Goal: Task Accomplishment & Management: Manage account settings

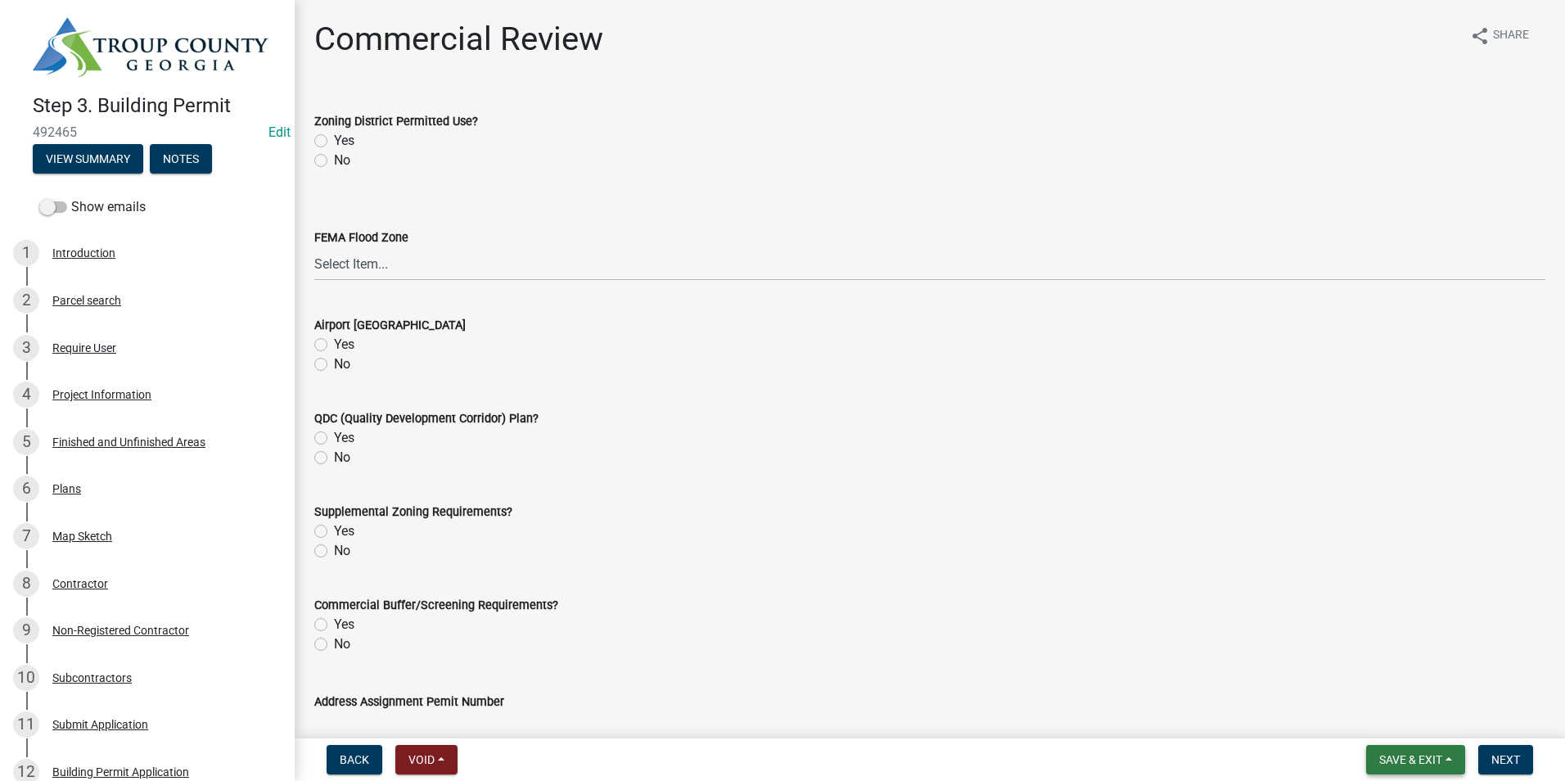
click at [1430, 754] on span "Save & Exit" at bounding box center [1410, 759] width 63 height 13
click at [1437, 715] on button "Save & Exit" at bounding box center [1399, 716] width 131 height 39
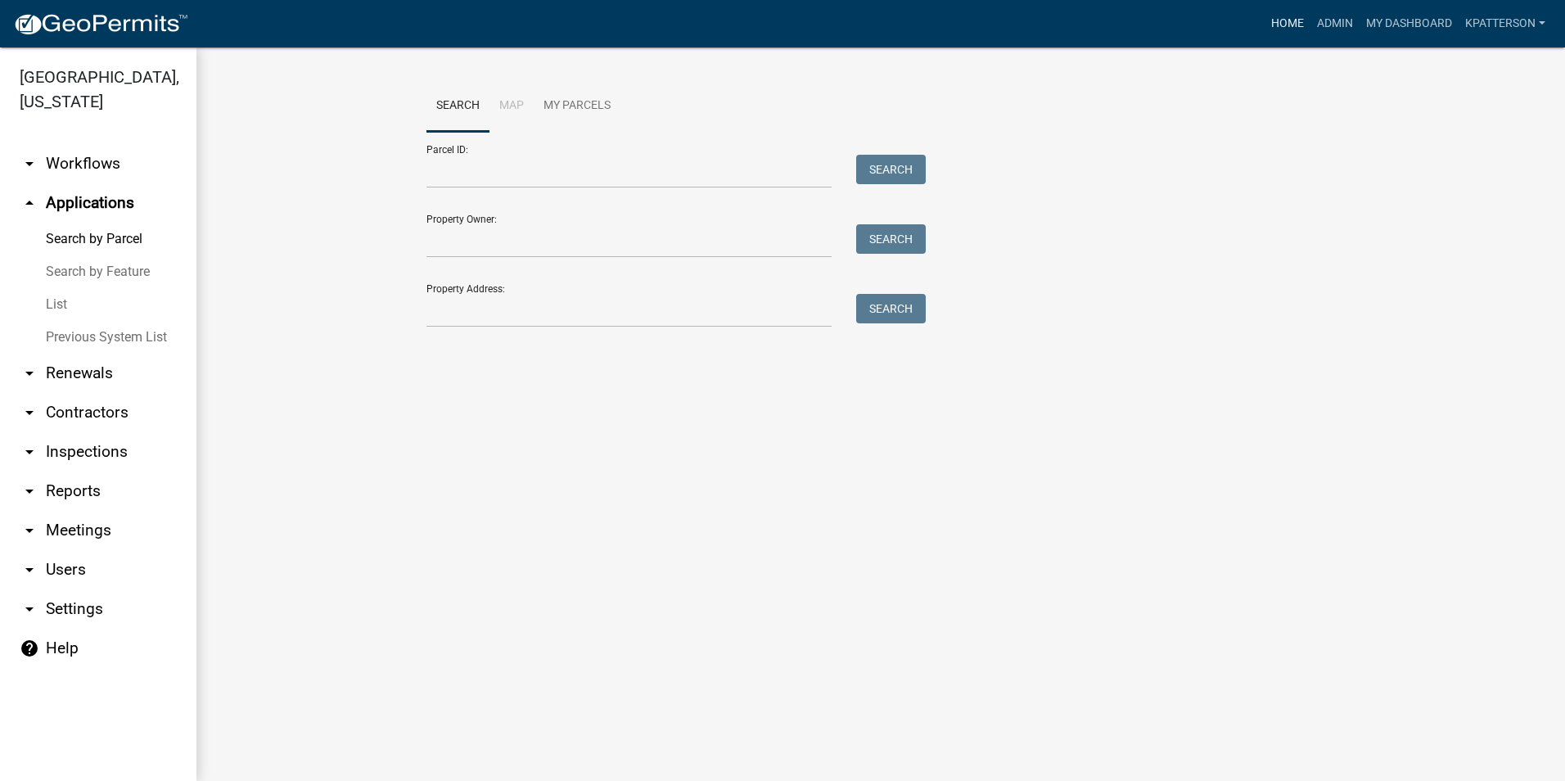
click at [1290, 23] on link "Home" at bounding box center [1288, 23] width 46 height 31
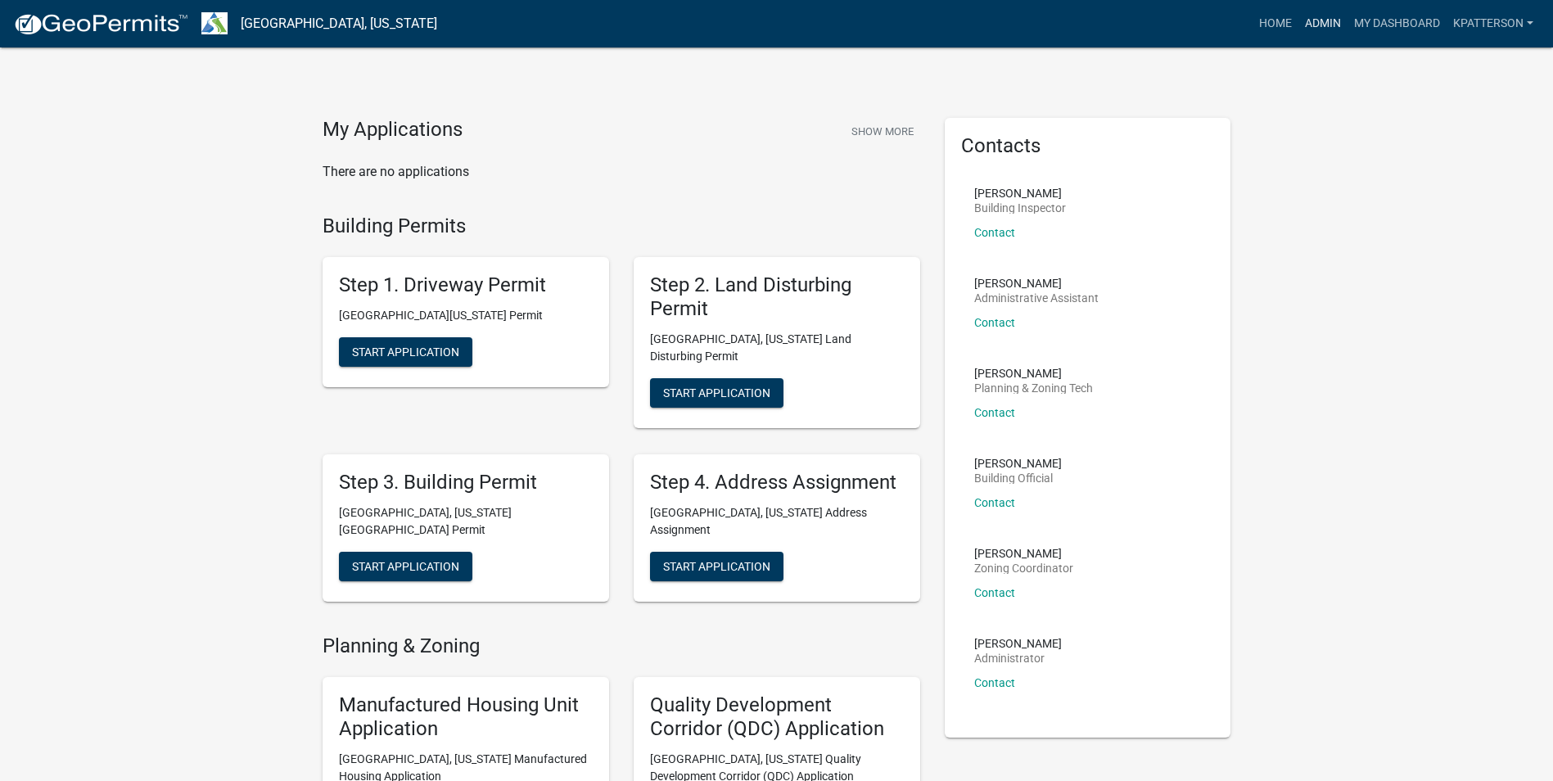
click at [1319, 25] on link "Admin" at bounding box center [1322, 23] width 49 height 31
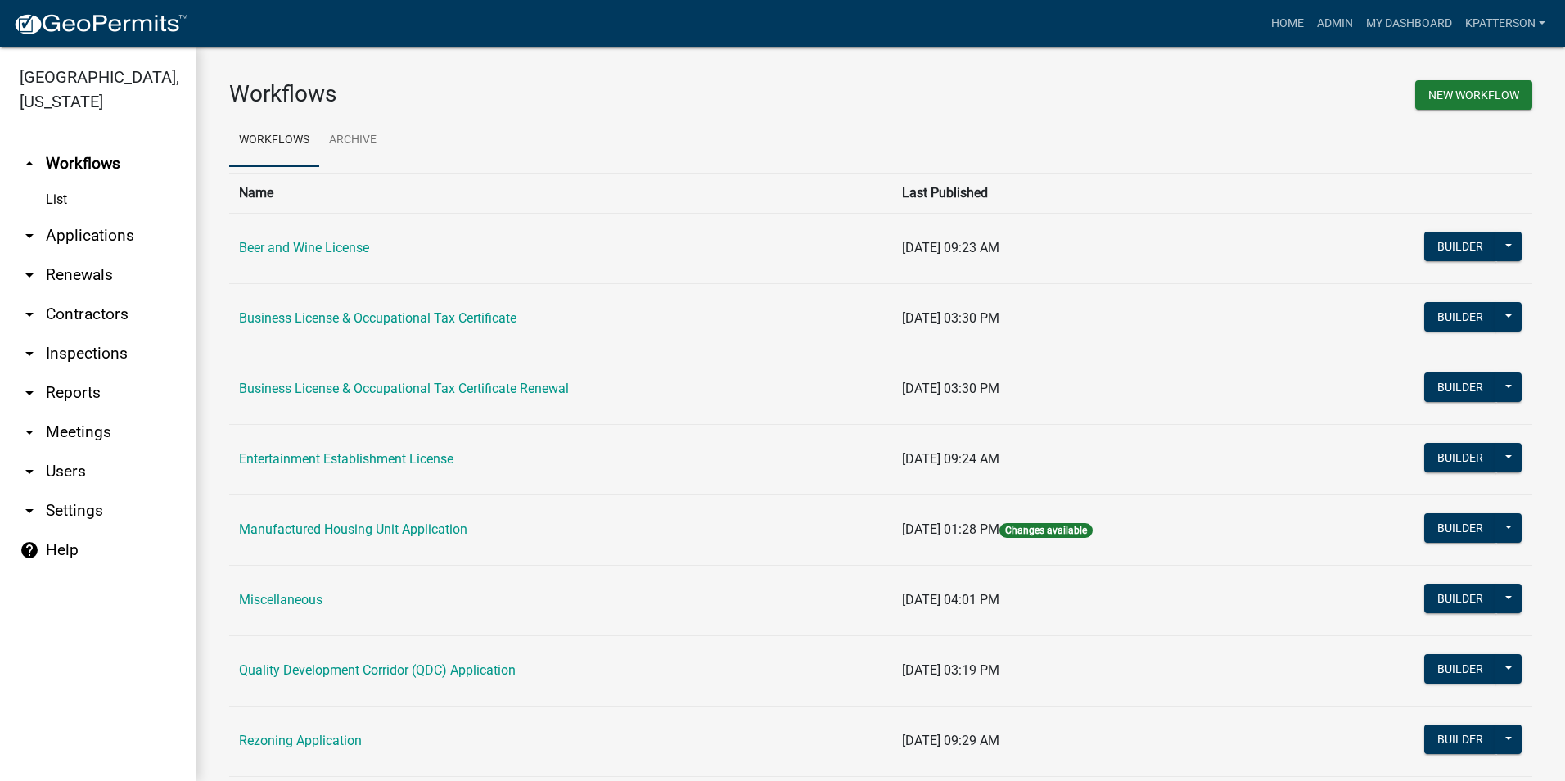
click at [79, 216] on link "arrow_drop_down Applications" at bounding box center [98, 235] width 196 height 39
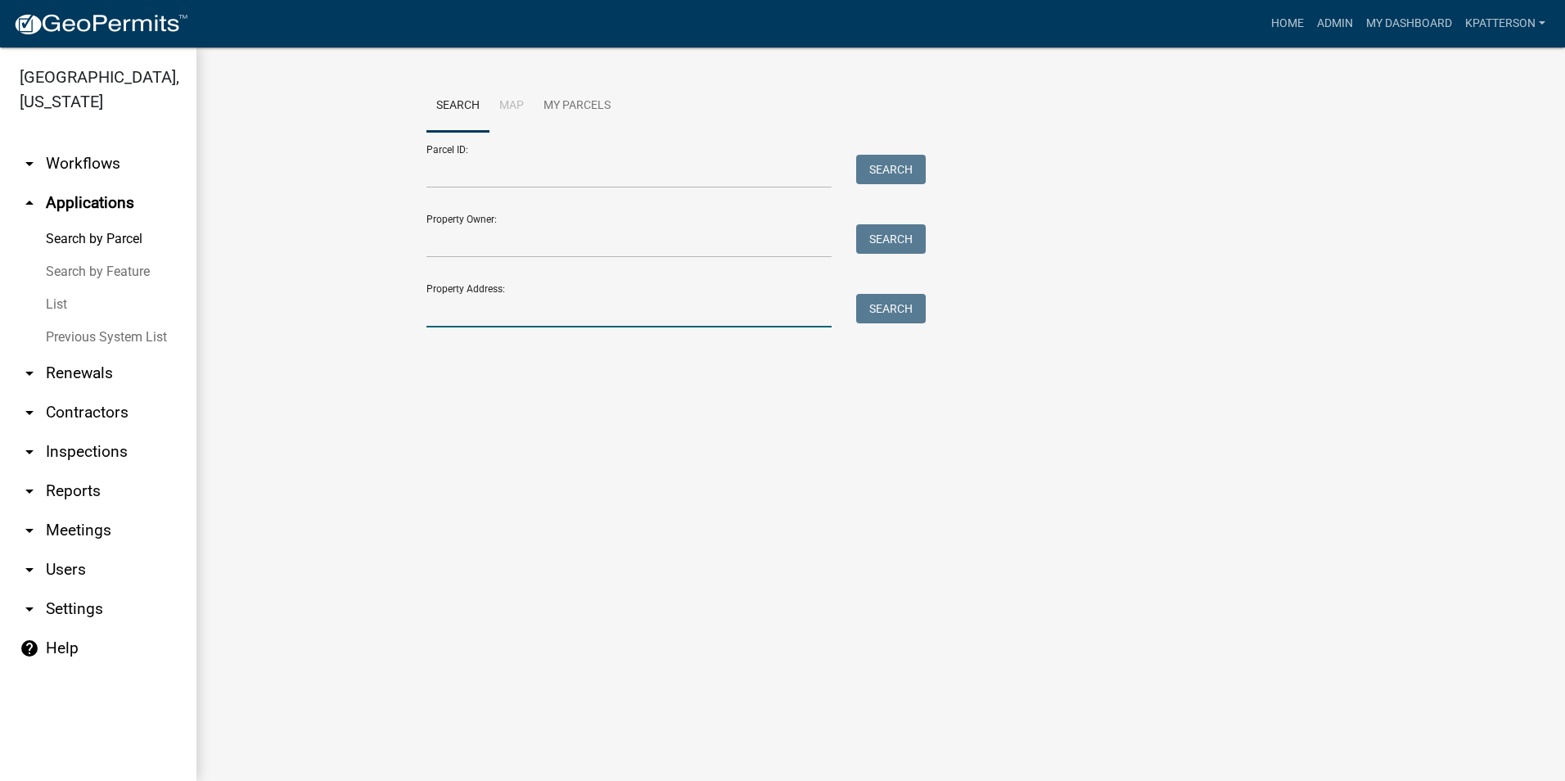
click at [469, 310] on input "Property Address:" at bounding box center [628, 311] width 405 height 34
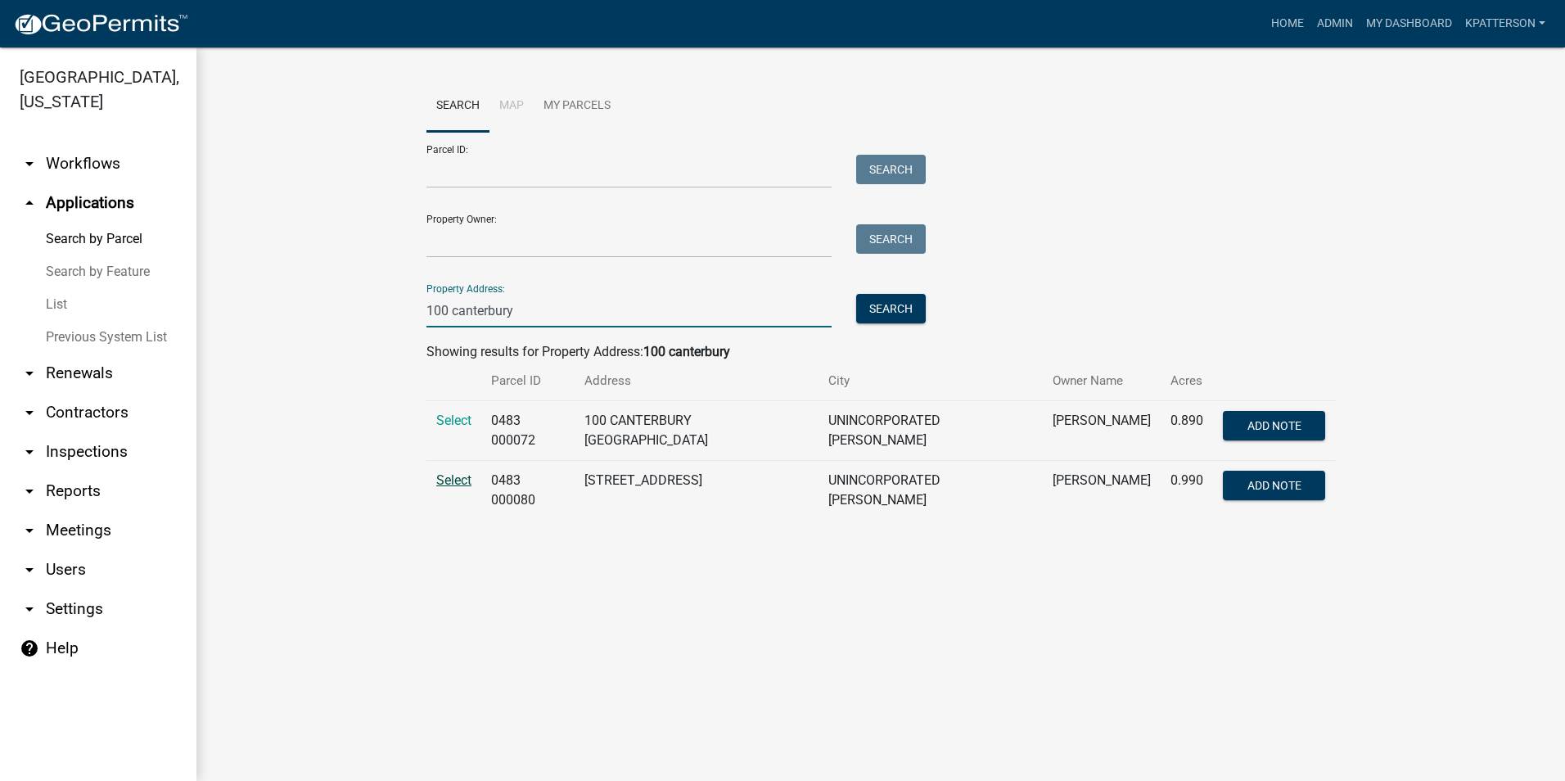
type input "100 canterbury"
click at [459, 474] on span "Select" at bounding box center [453, 480] width 35 height 16
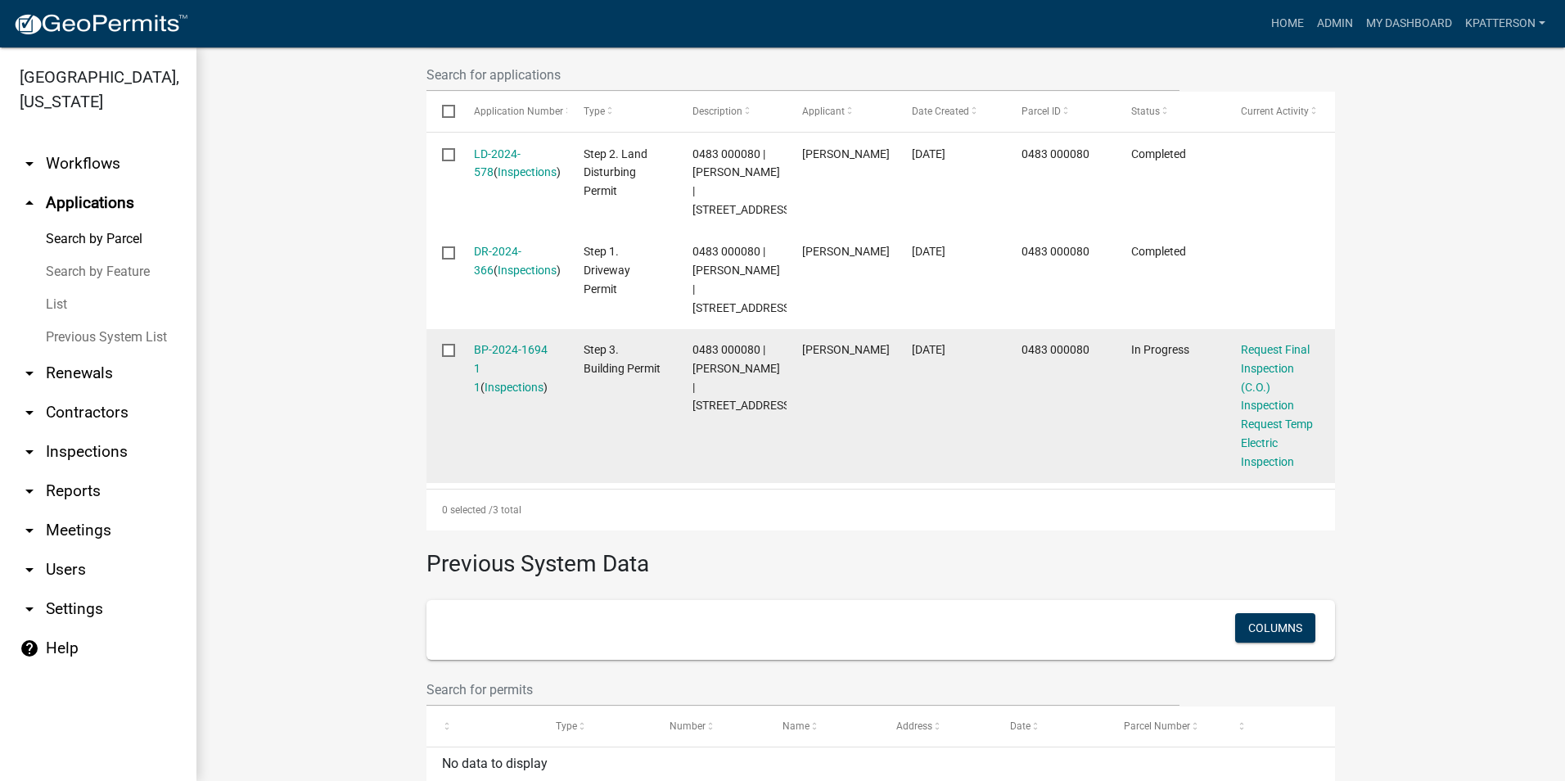
scroll to position [542, 0]
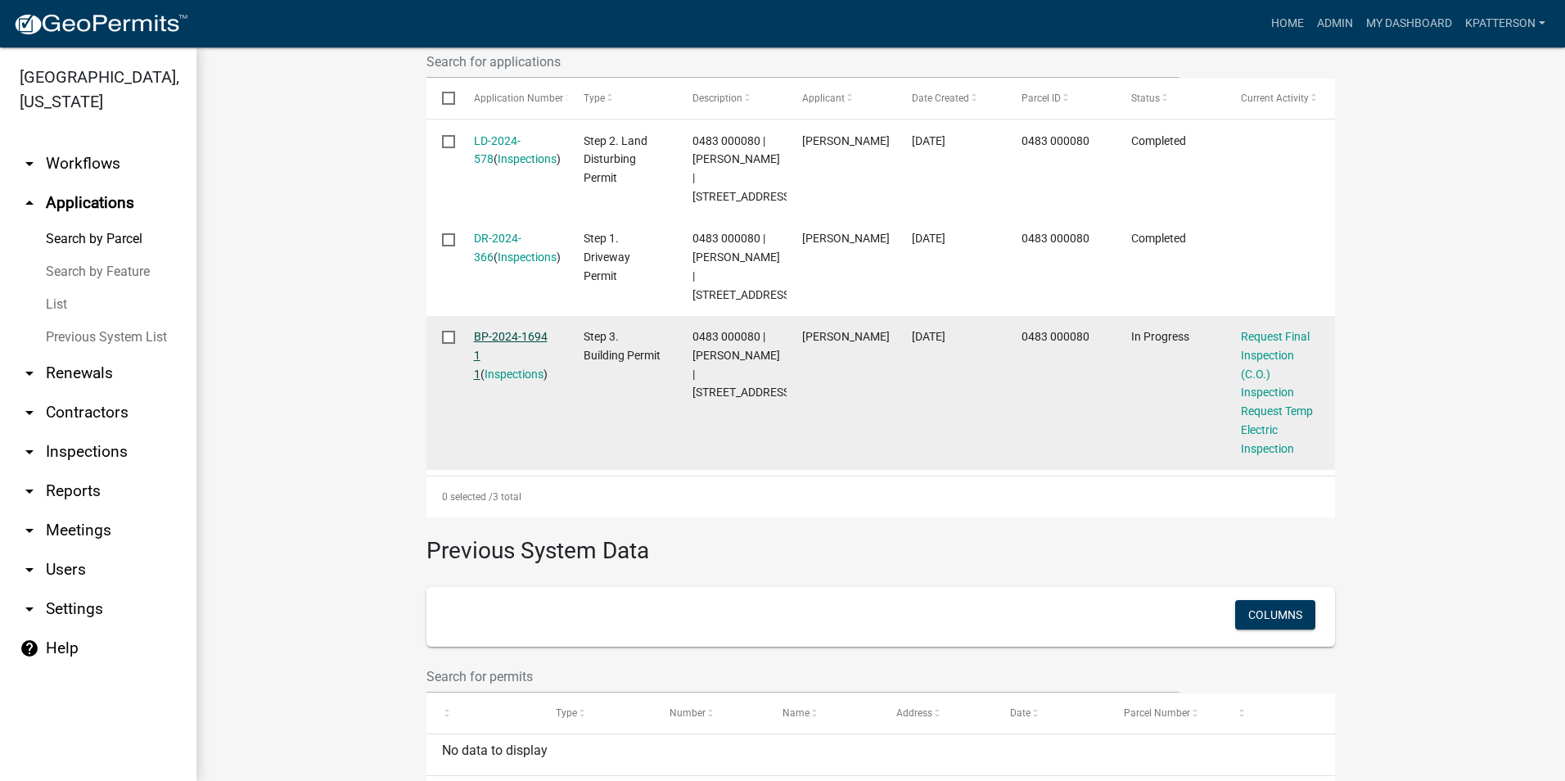
click at [483, 377] on link "BP-2024-1694 1 1" at bounding box center [511, 355] width 74 height 51
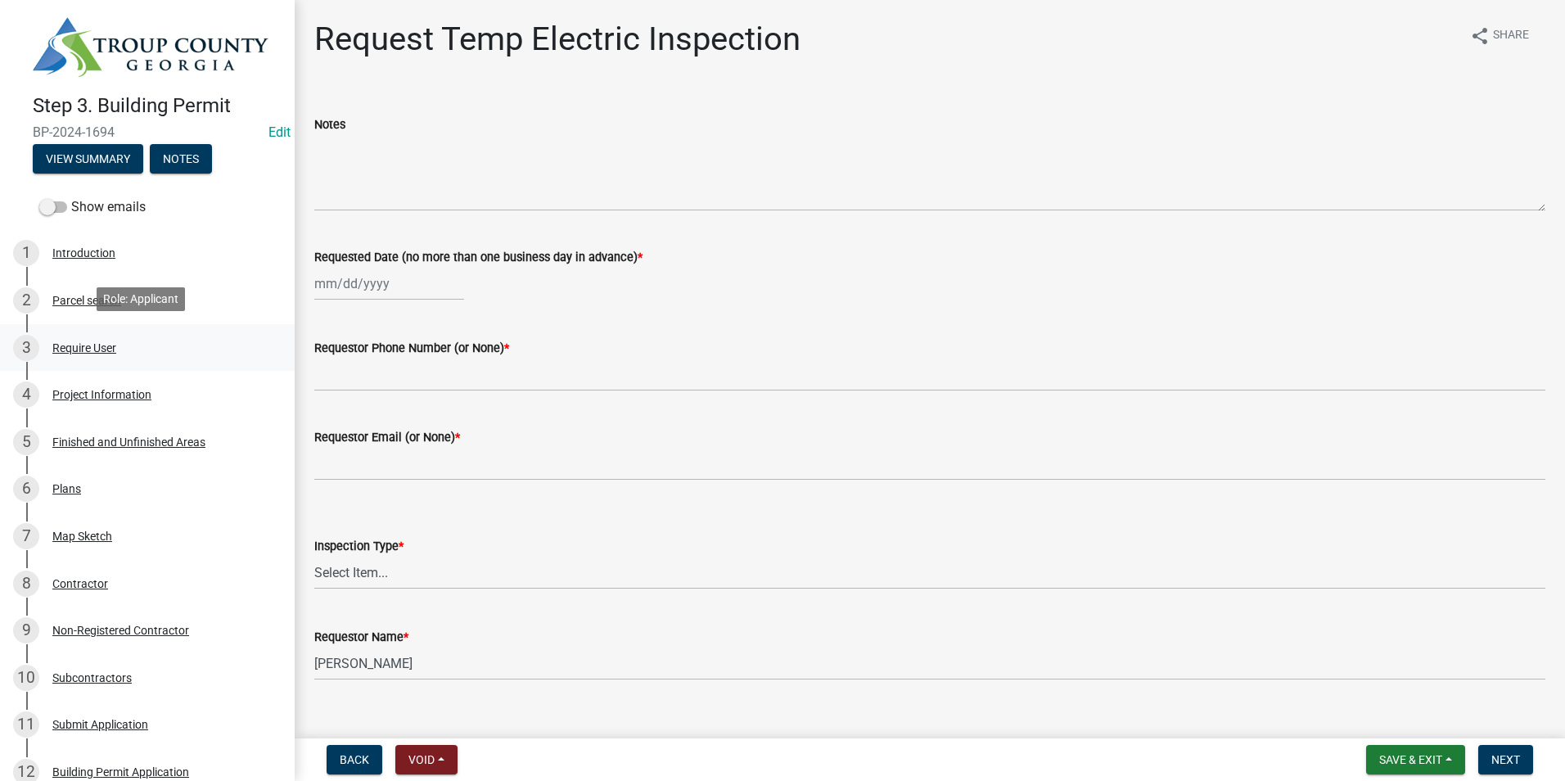
click at [151, 352] on div "3 Require User" at bounding box center [140, 348] width 255 height 26
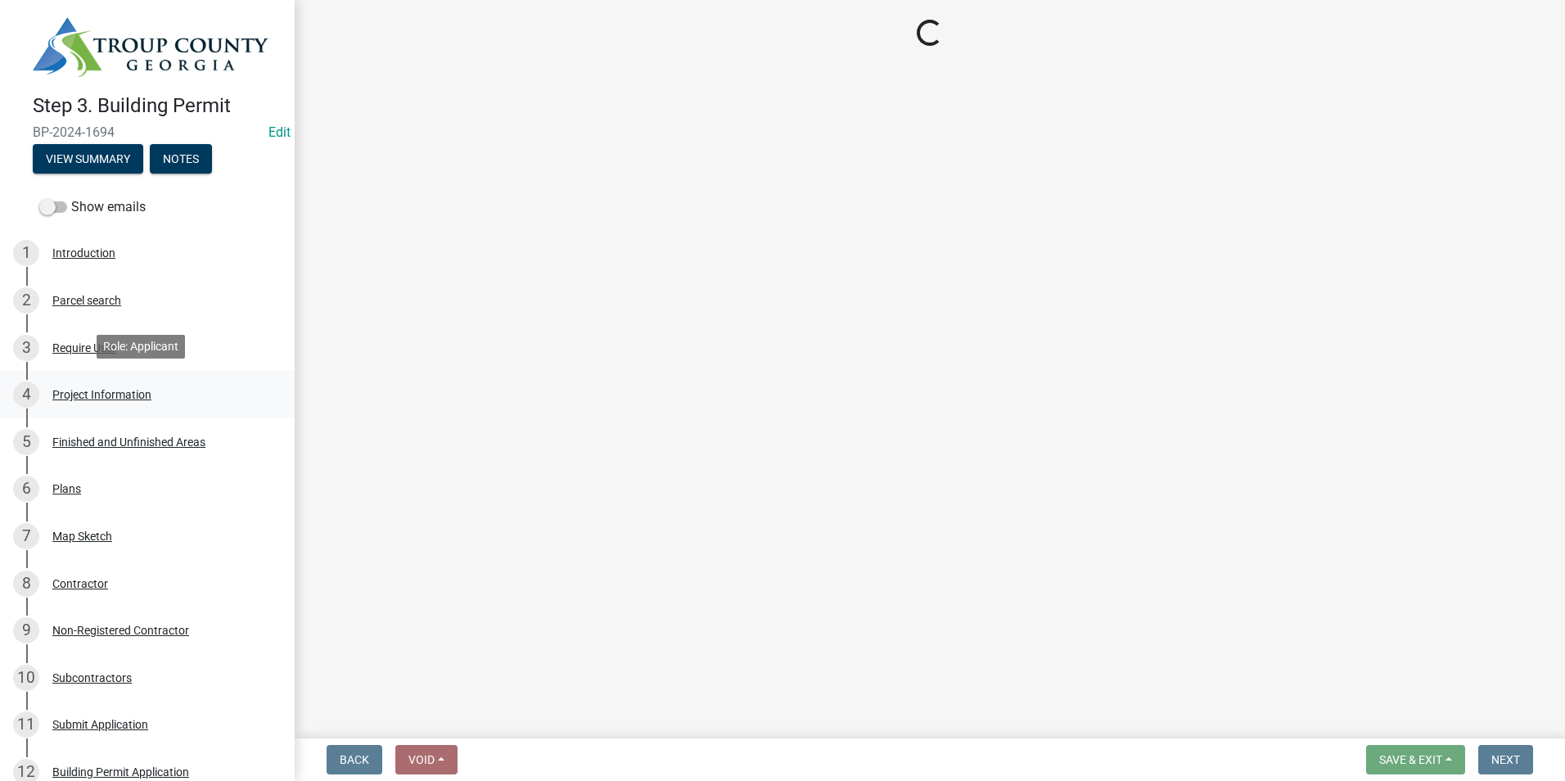
click at [156, 392] on div "4 Project Information" at bounding box center [140, 394] width 255 height 26
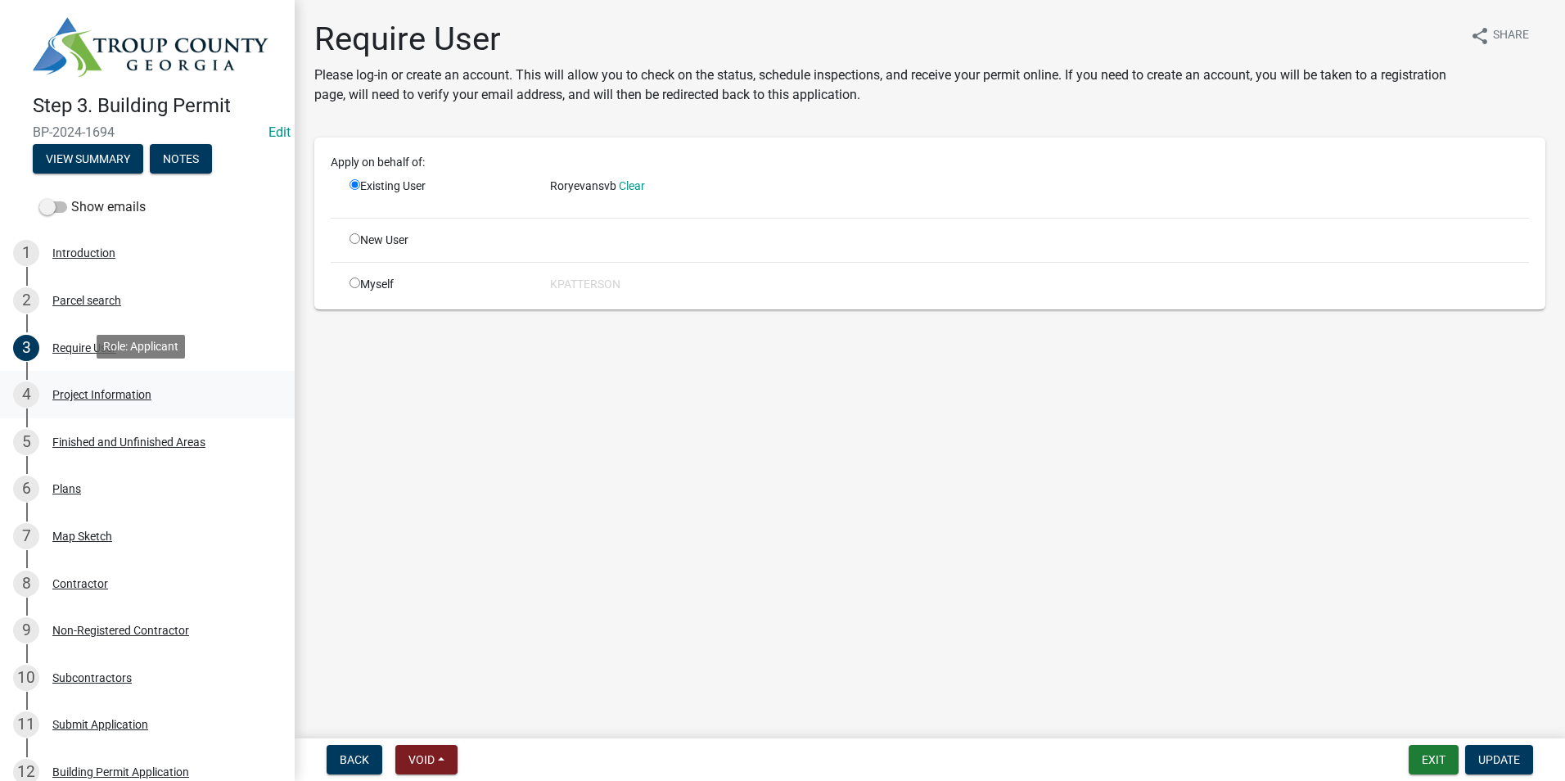
click at [158, 397] on div "4 Project Information" at bounding box center [140, 394] width 255 height 26
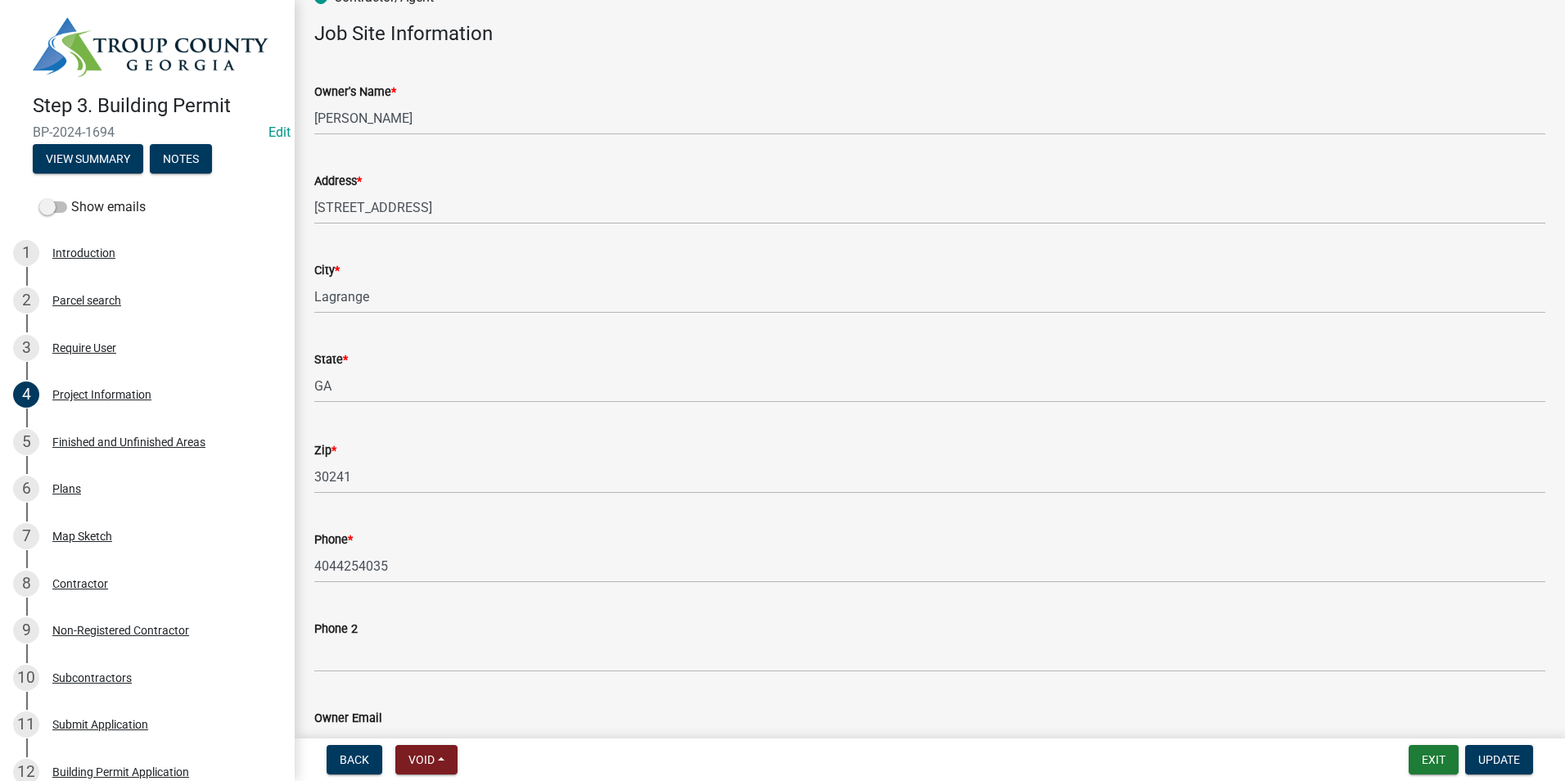
scroll to position [164, 0]
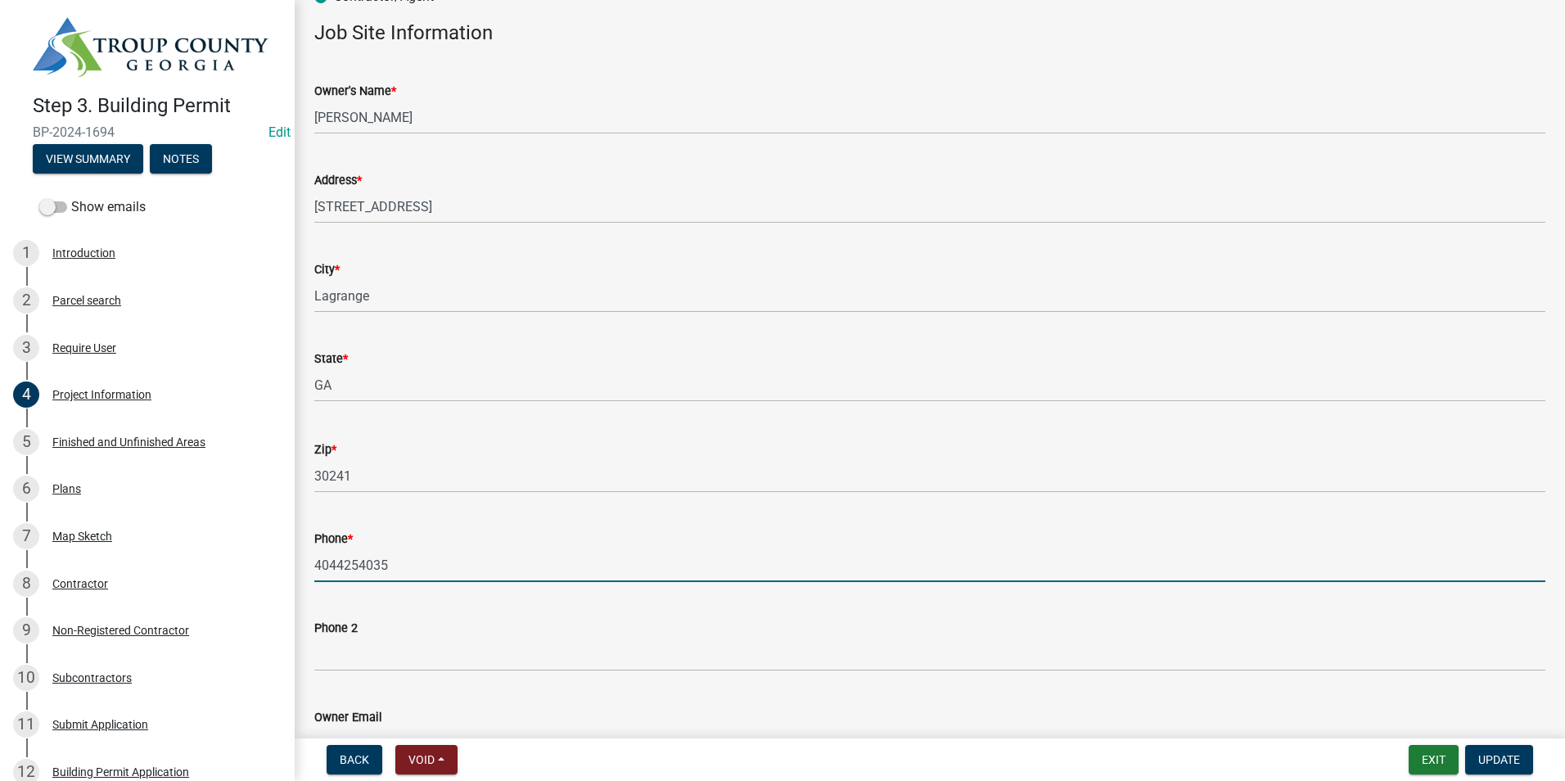
drag, startPoint x: 405, startPoint y: 562, endPoint x: 286, endPoint y: 571, distance: 119.0
click at [286, 571] on div "Step 3. Building Permit BP-2024-1694 Edit View Summary Notes Show emails 1 Intr…" at bounding box center [782, 390] width 1565 height 781
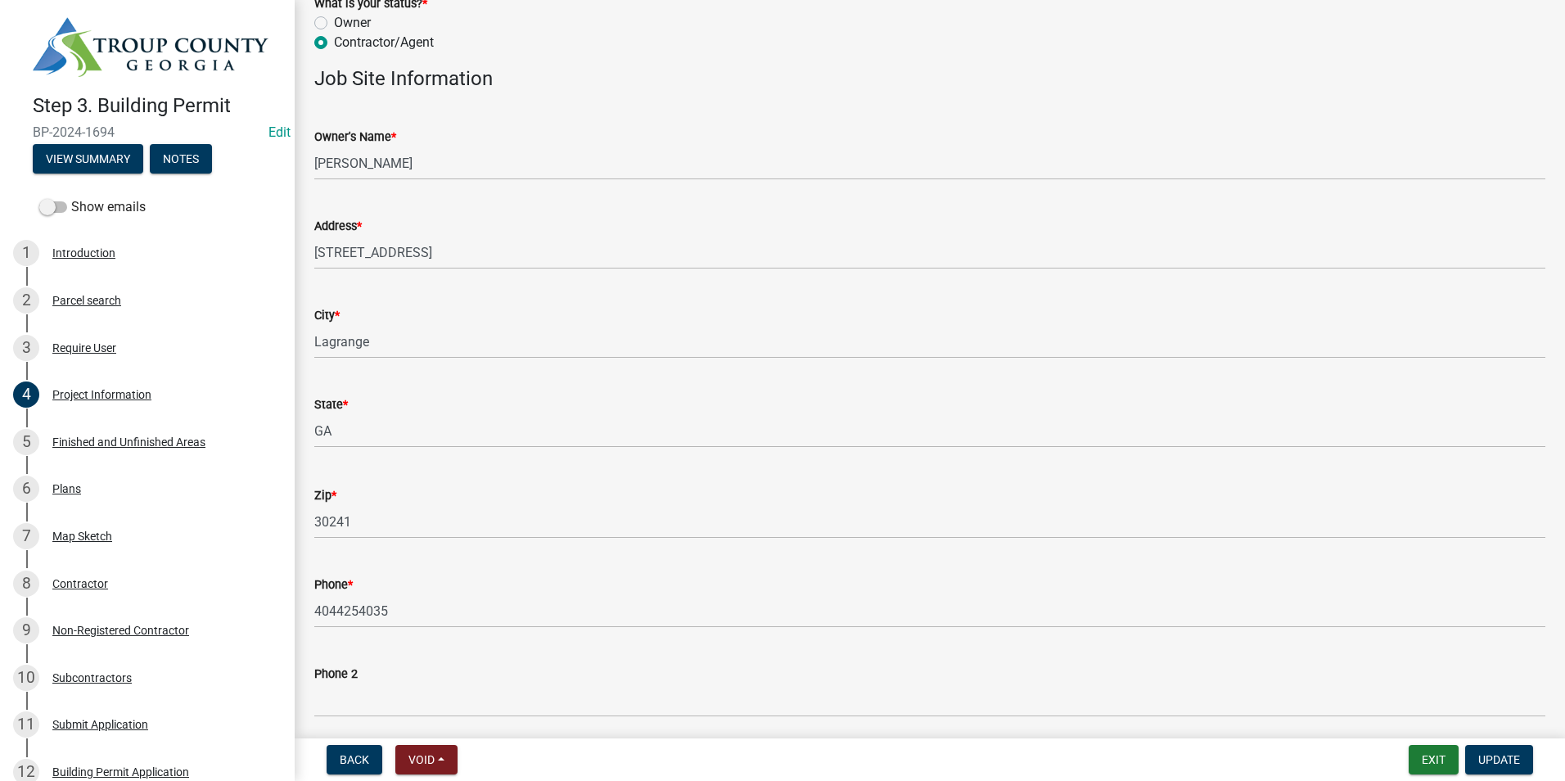
scroll to position [0, 0]
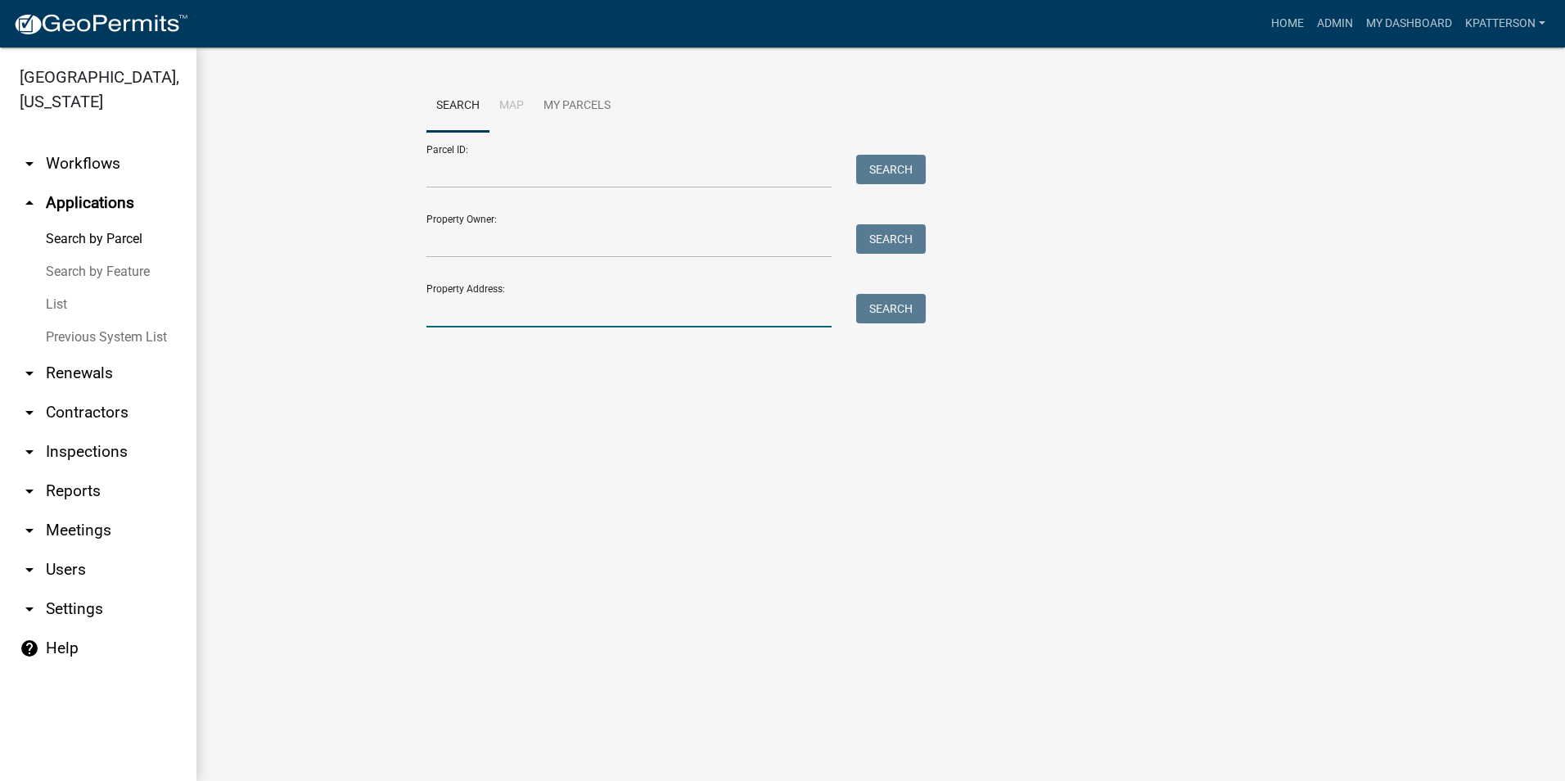
click at [532, 295] on input "Property Address:" at bounding box center [628, 311] width 405 height 34
type input "227 s chattahoochee"
click at [873, 296] on button "Search" at bounding box center [891, 308] width 70 height 29
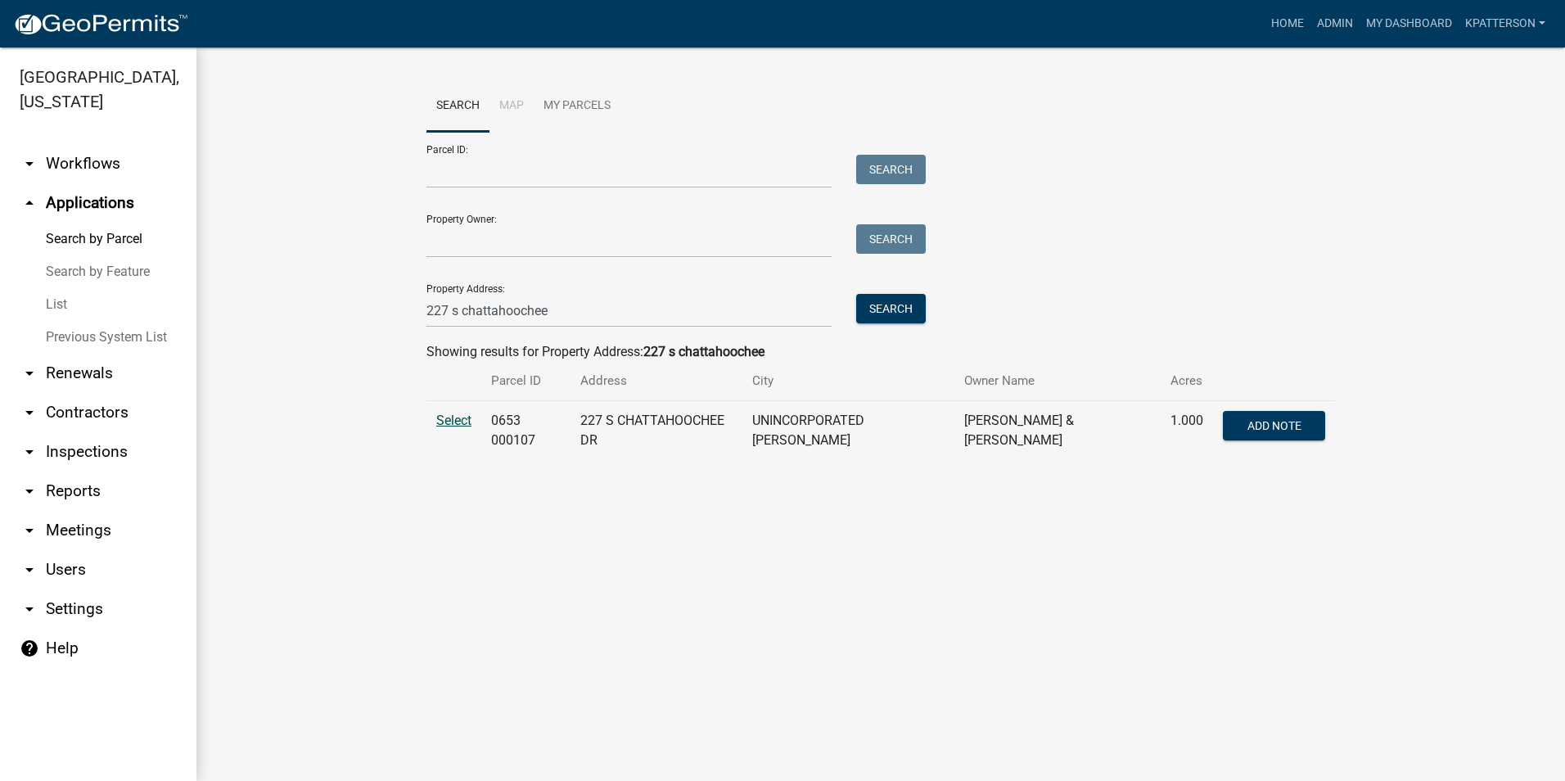
click at [442, 419] on span "Select" at bounding box center [453, 421] width 35 height 16
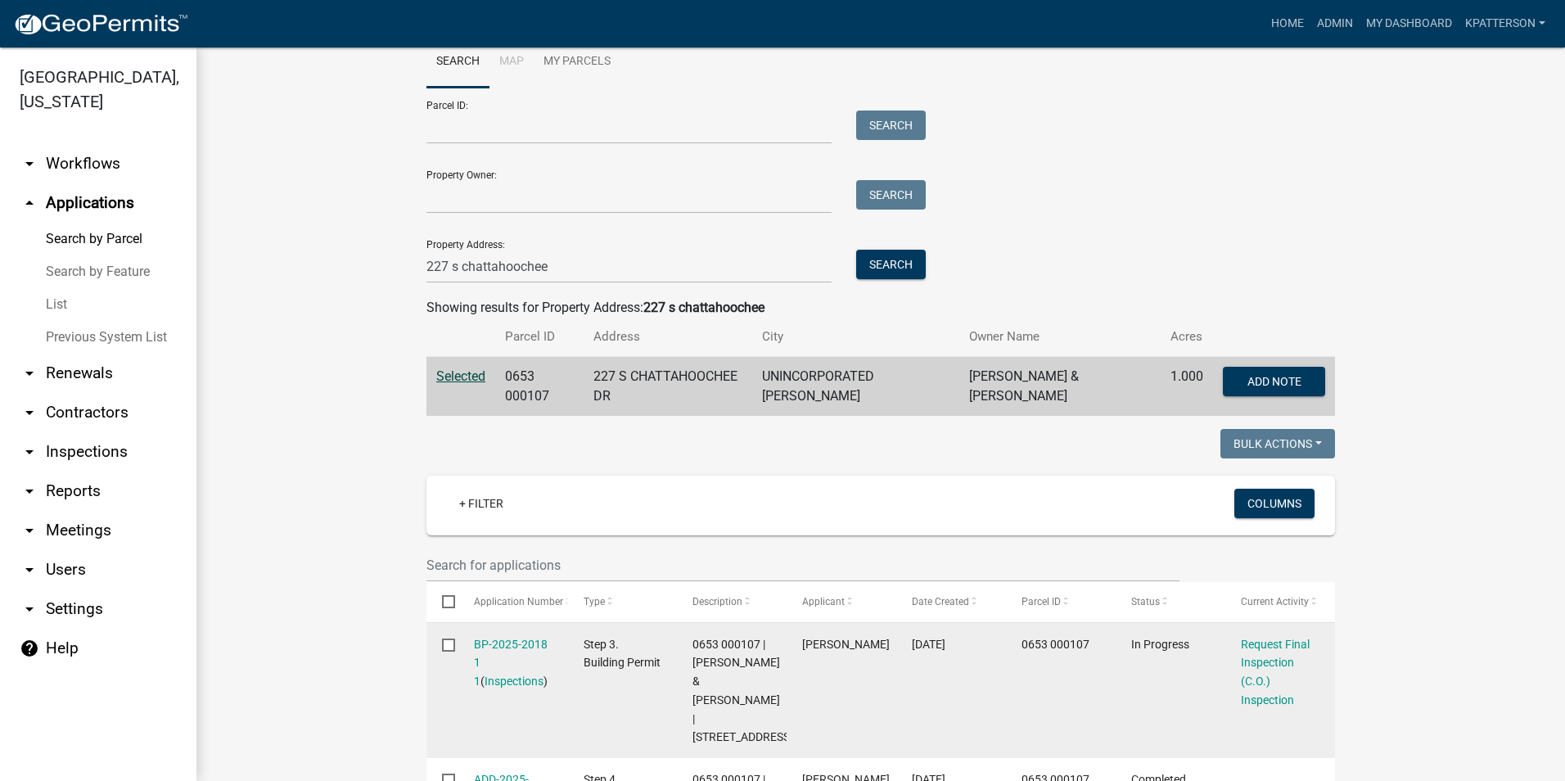
scroll to position [82, 0]
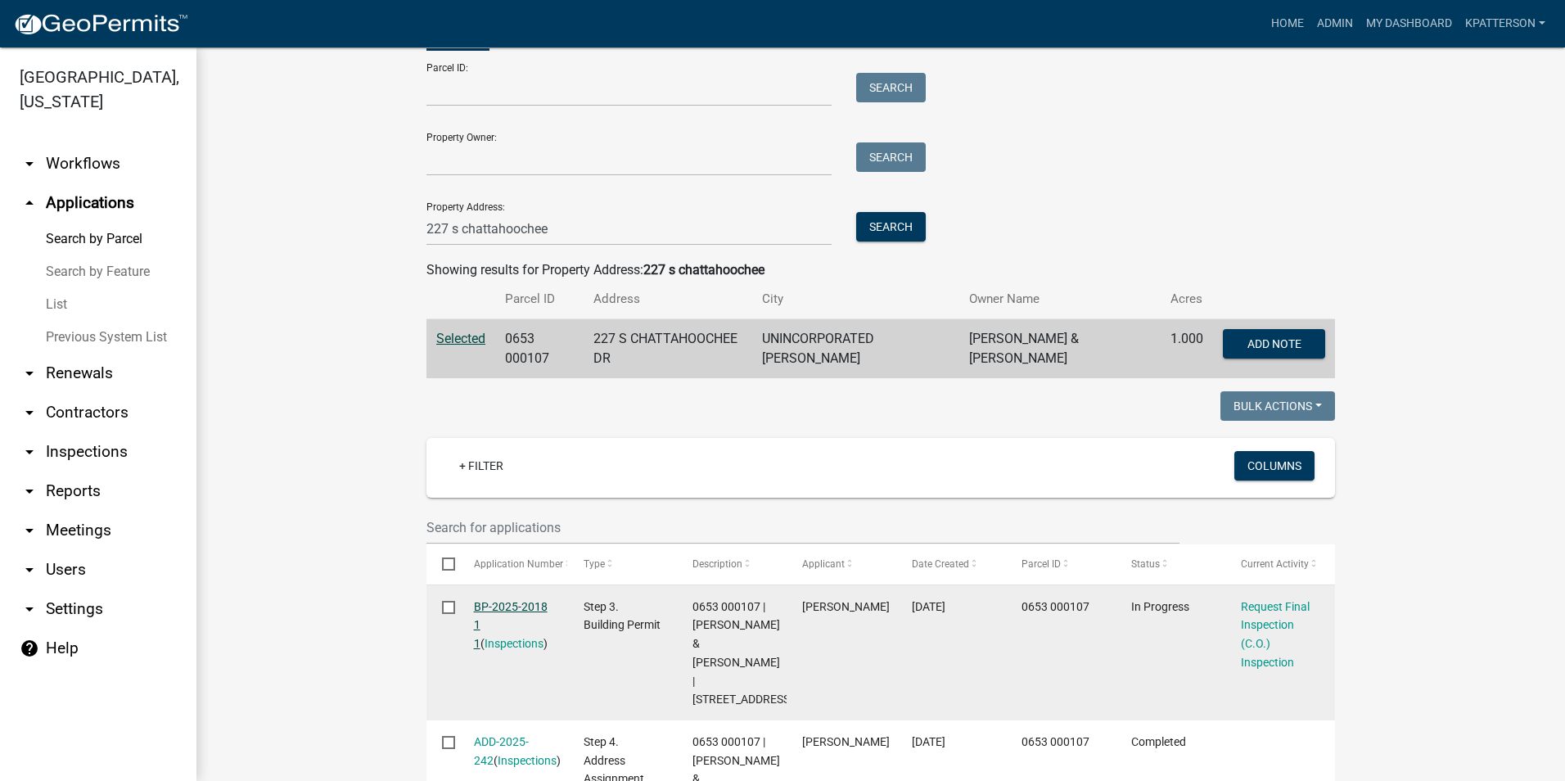
click at [524, 603] on link "BP-2025-2018 1 1" at bounding box center [511, 625] width 74 height 51
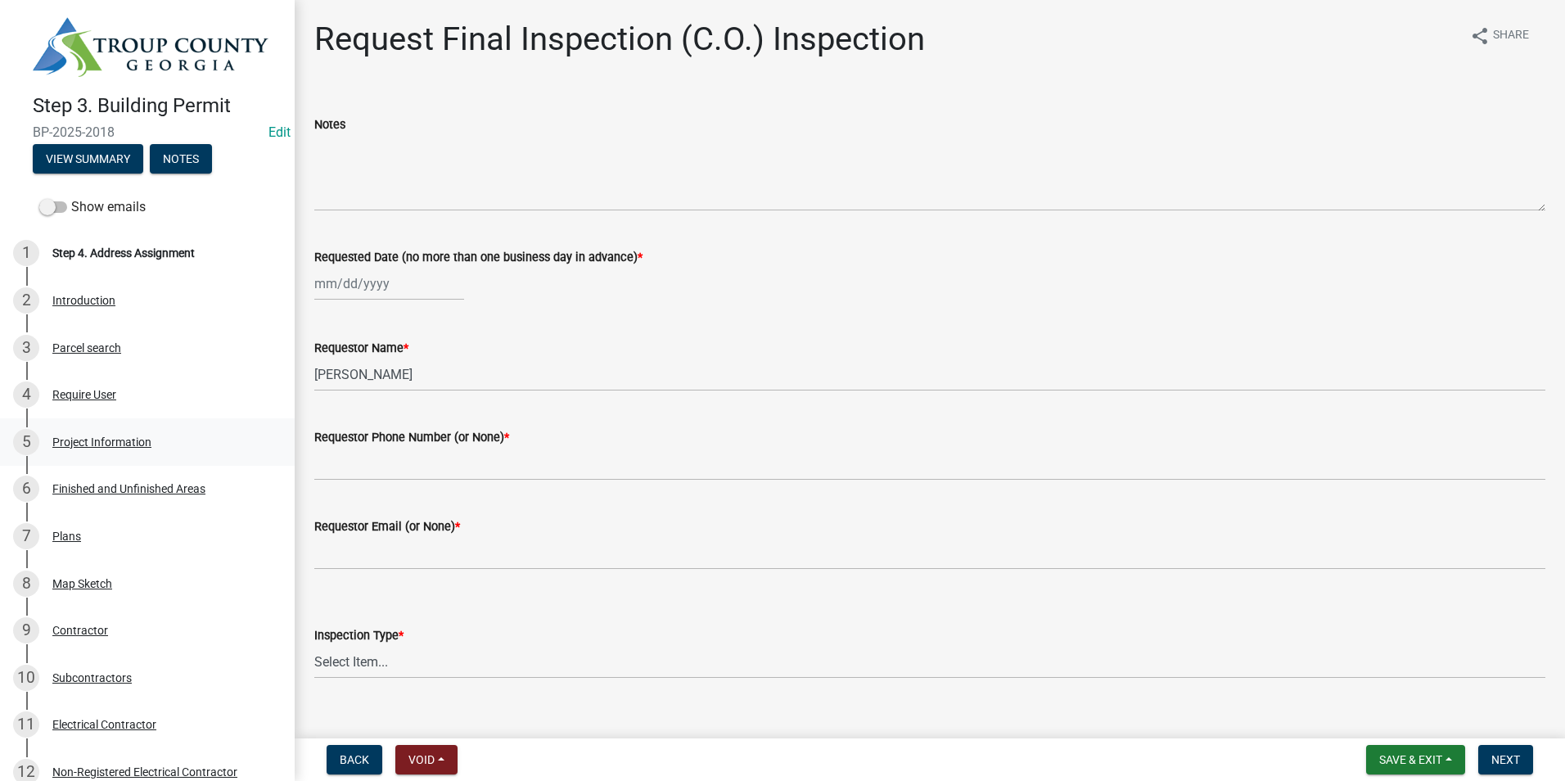
drag, startPoint x: 162, startPoint y: 420, endPoint x: 159, endPoint y: 437, distance: 17.5
click at [161, 424] on link "5 Project Information" at bounding box center [147, 441] width 295 height 47
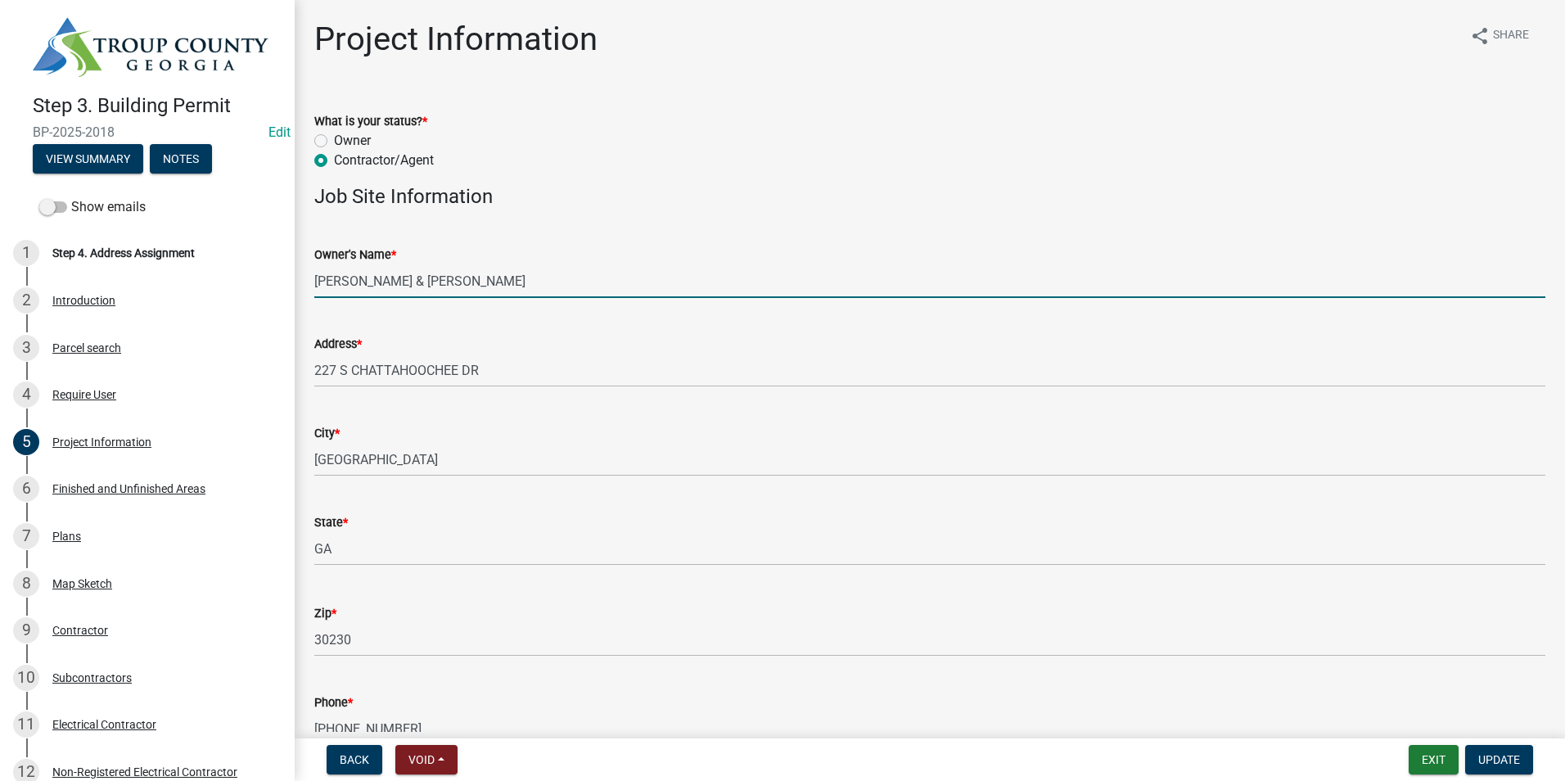
drag, startPoint x: 476, startPoint y: 283, endPoint x: 545, endPoint y: 276, distance: 69.2
click at [545, 276] on input "[PERSON_NAME] & [PERSON_NAME]" at bounding box center [929, 281] width 1231 height 34
click at [385, 277] on input "[PERSON_NAME] & [PERSON_NAME]" at bounding box center [929, 281] width 1231 height 34
drag, startPoint x: 386, startPoint y: 278, endPoint x: 295, endPoint y: 293, distance: 92.0
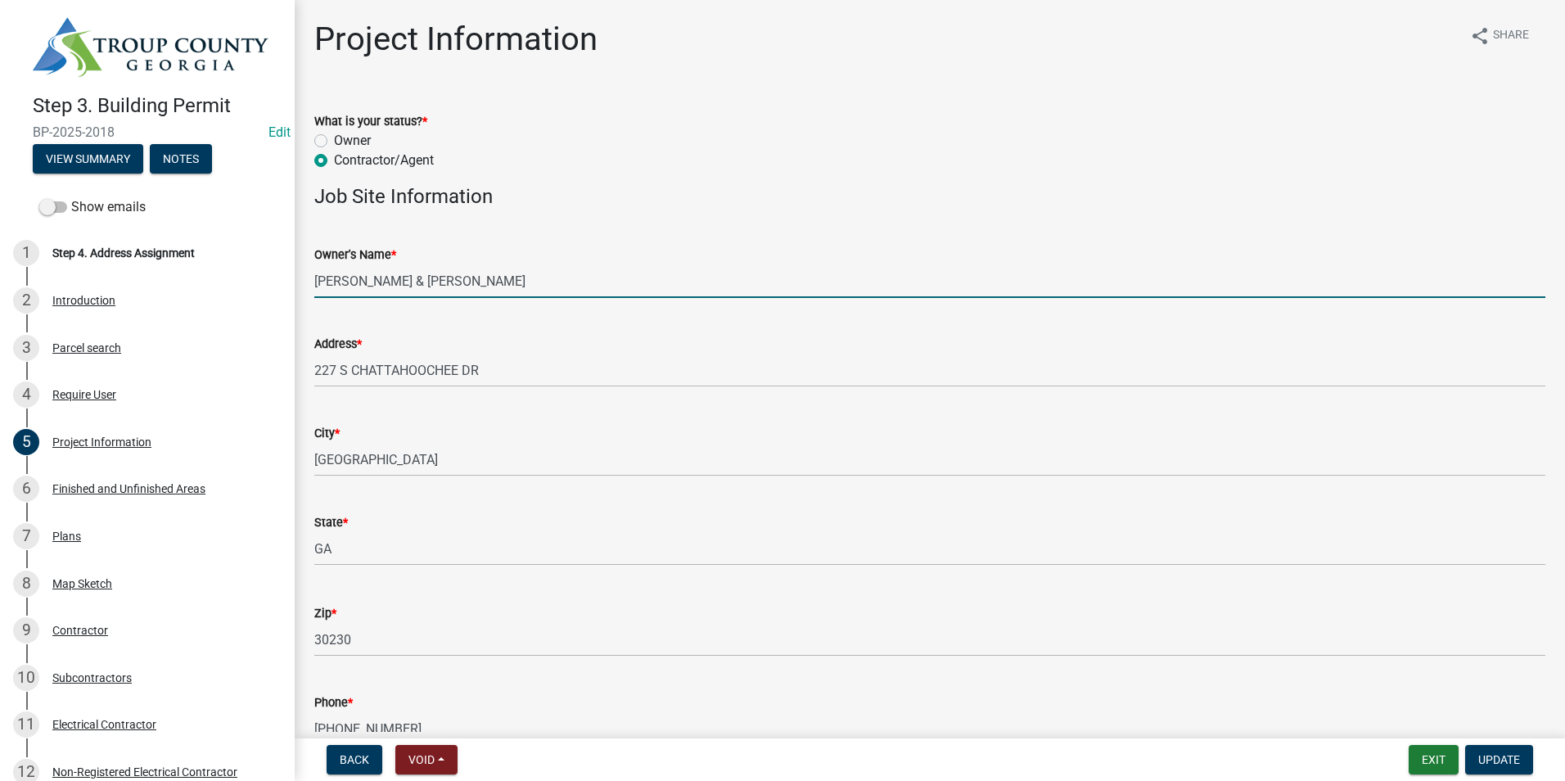
drag, startPoint x: 388, startPoint y: 271, endPoint x: 458, endPoint y: 297, distance: 75.1
click at [458, 297] on input "[PERSON_NAME] & [PERSON_NAME]" at bounding box center [929, 281] width 1231 height 34
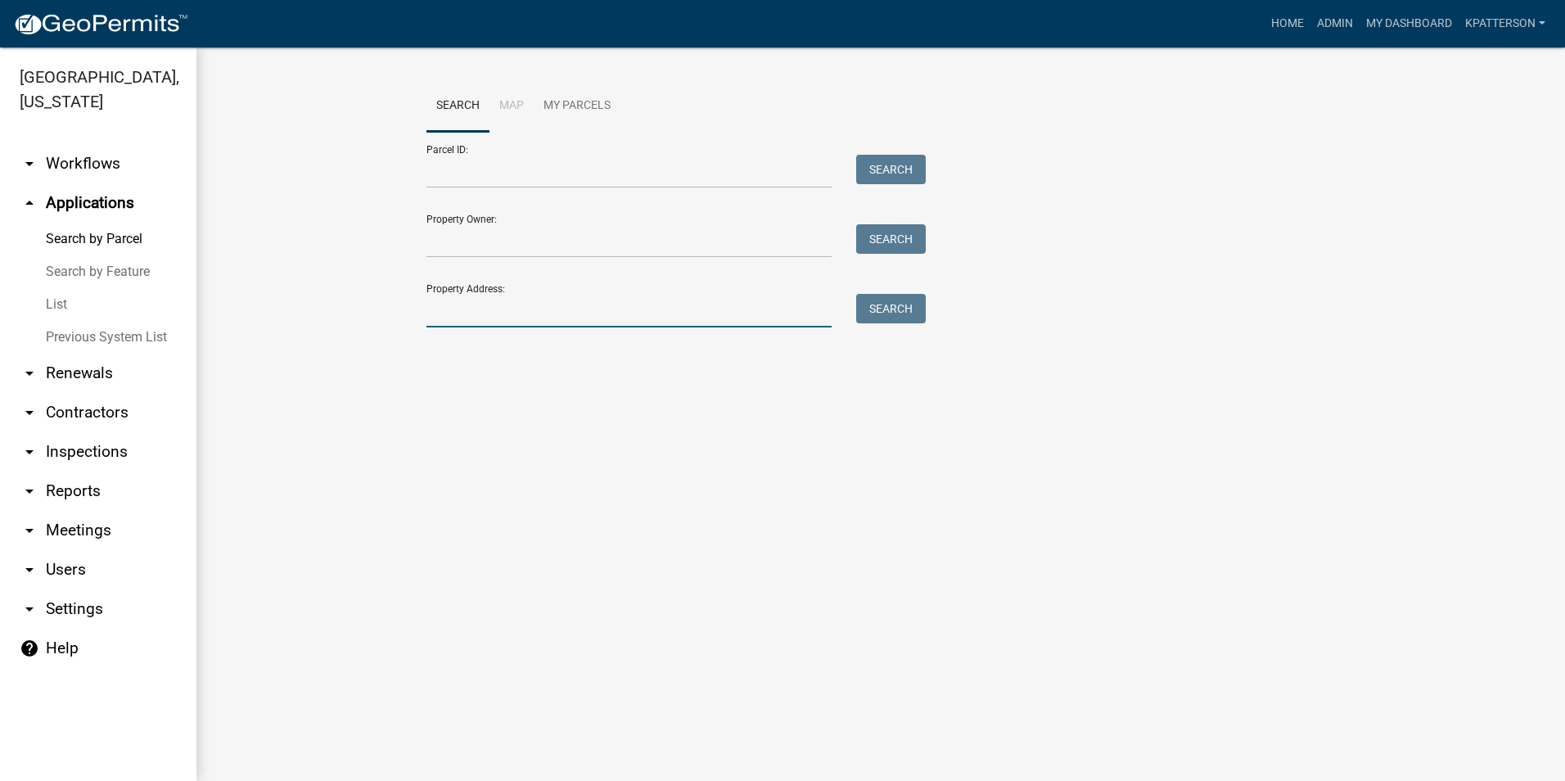
click at [511, 302] on input "Property Address:" at bounding box center [628, 311] width 405 height 34
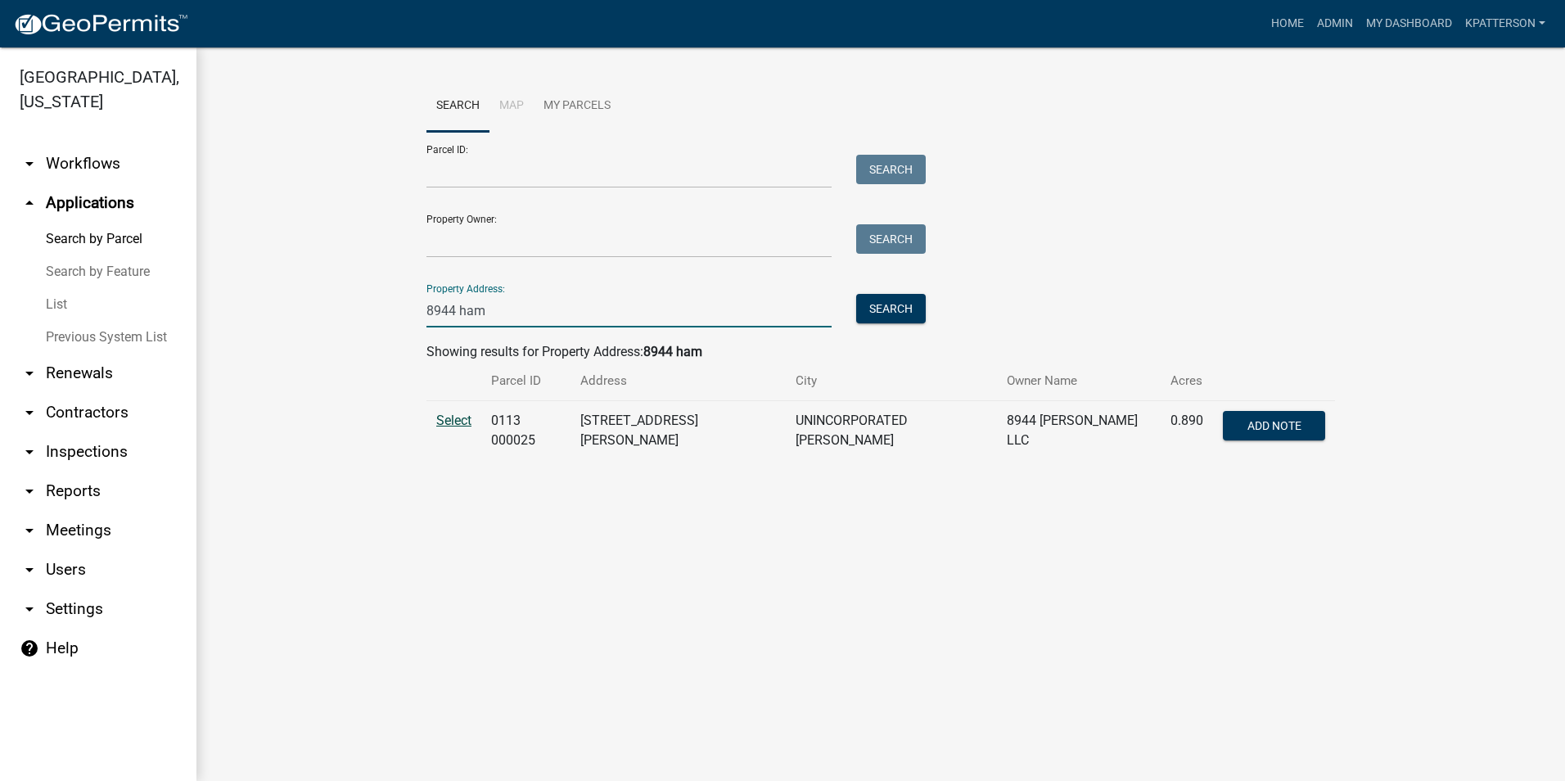
type input "8944 ham"
click at [465, 418] on span "Select" at bounding box center [453, 421] width 35 height 16
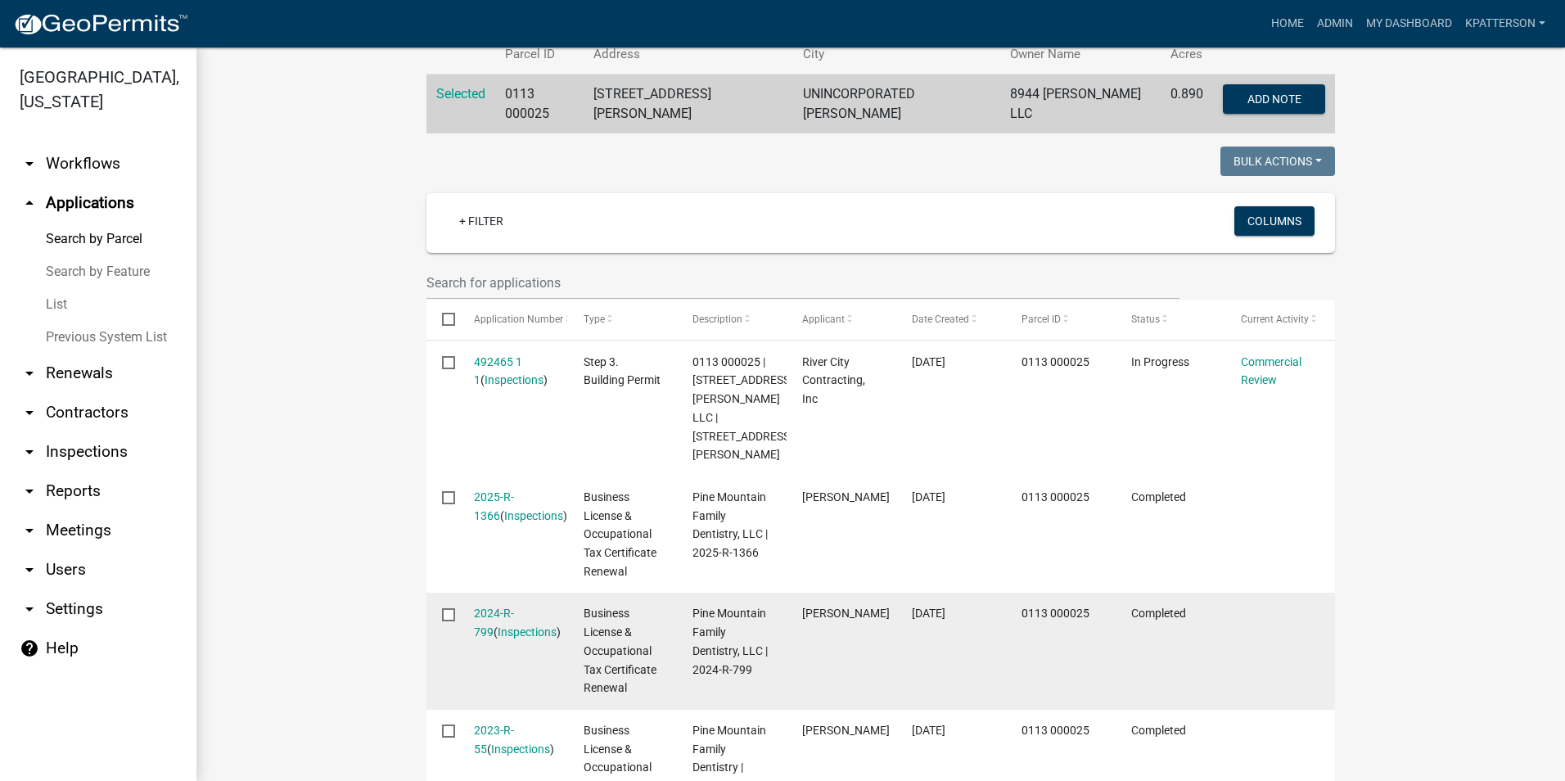
scroll to position [327, 0]
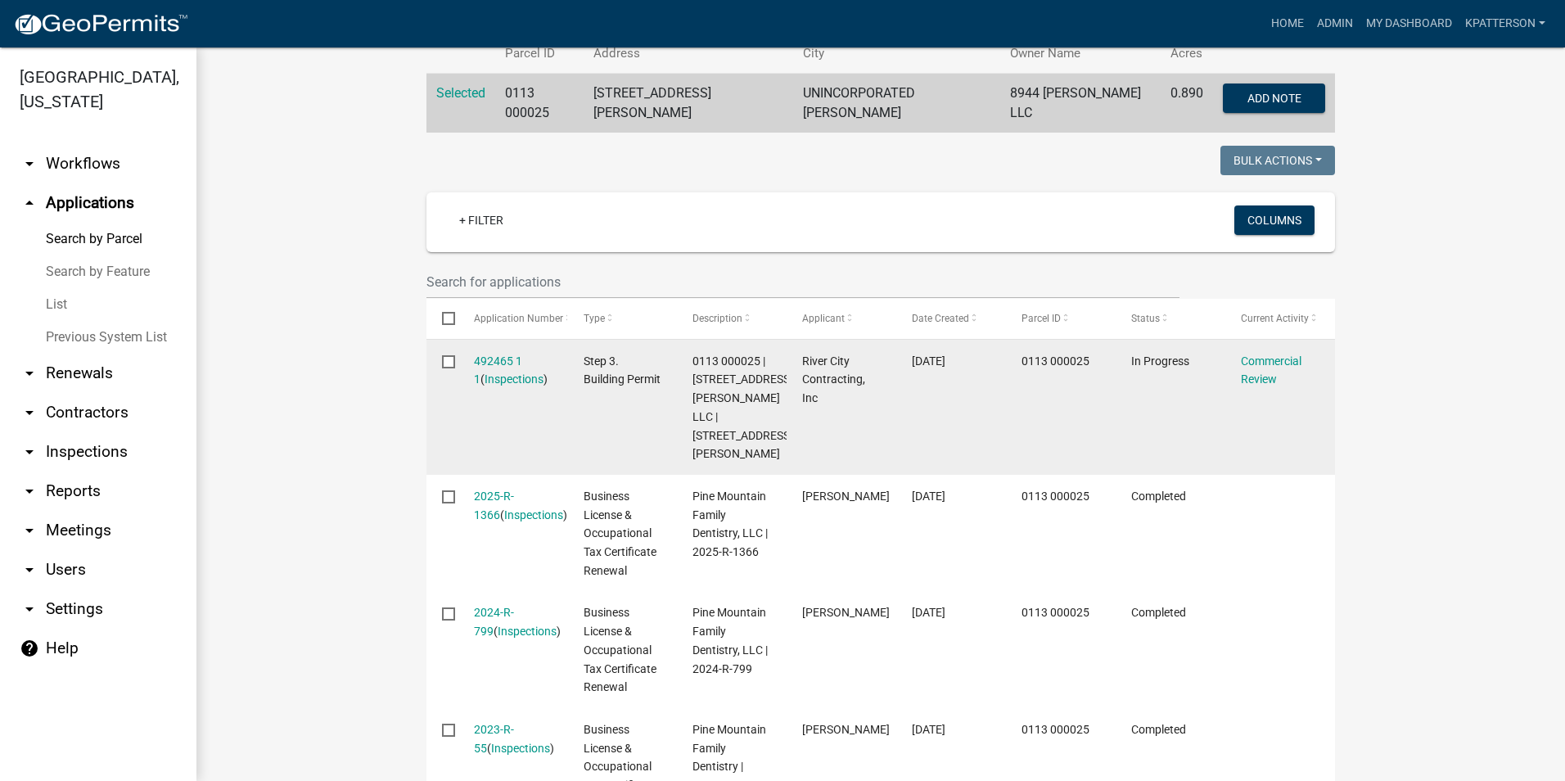
click at [1257, 363] on div "Commercial Review" at bounding box center [1280, 371] width 79 height 38
click at [1257, 373] on link "Commercial Review" at bounding box center [1271, 370] width 61 height 32
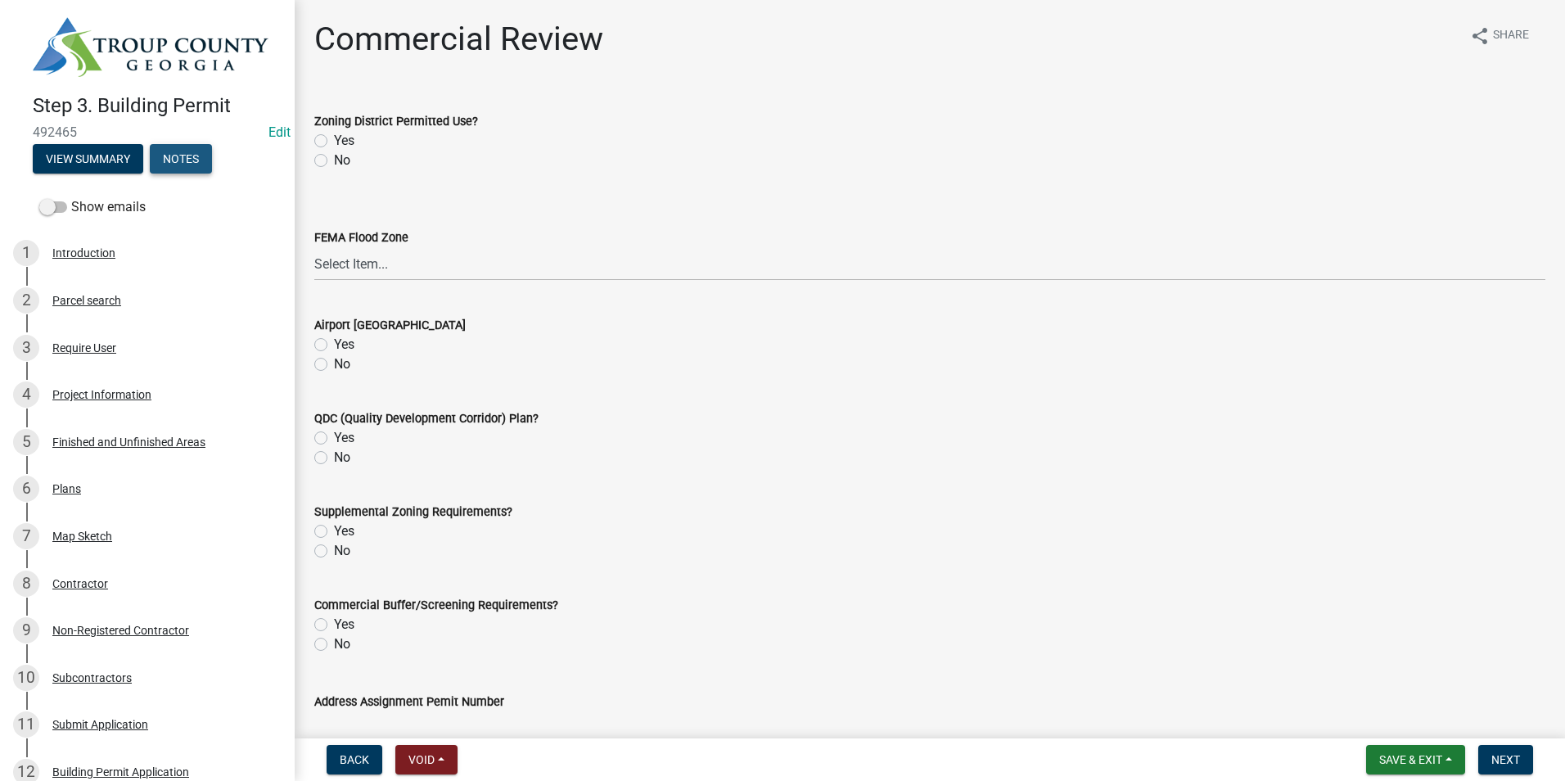
click at [179, 155] on button "Notes" at bounding box center [181, 158] width 62 height 29
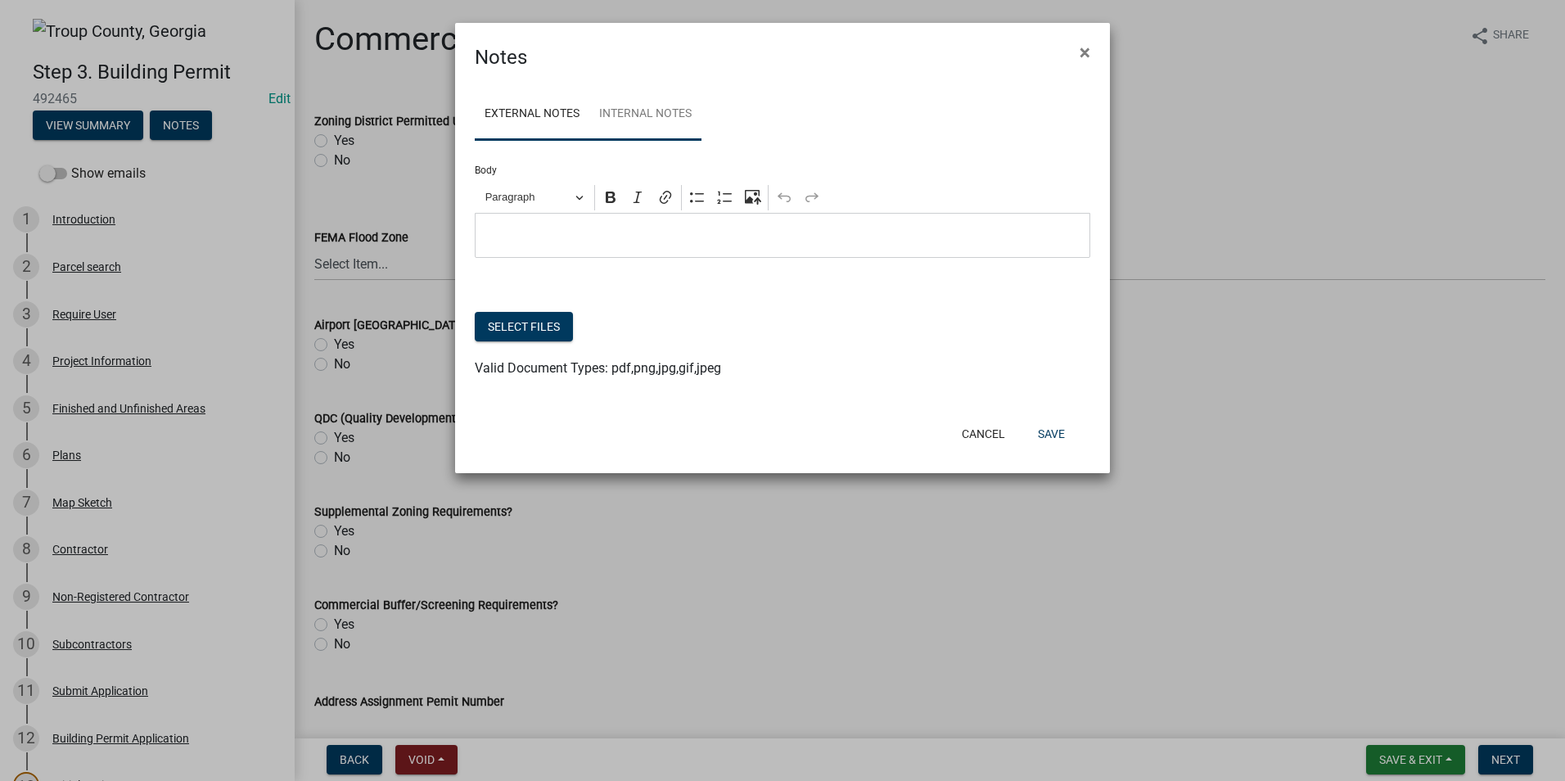
click at [681, 117] on link "Internal Notes" at bounding box center [645, 114] width 112 height 52
click at [508, 122] on link "External Notes" at bounding box center [532, 114] width 115 height 52
click at [536, 331] on button "Select files" at bounding box center [524, 326] width 98 height 29
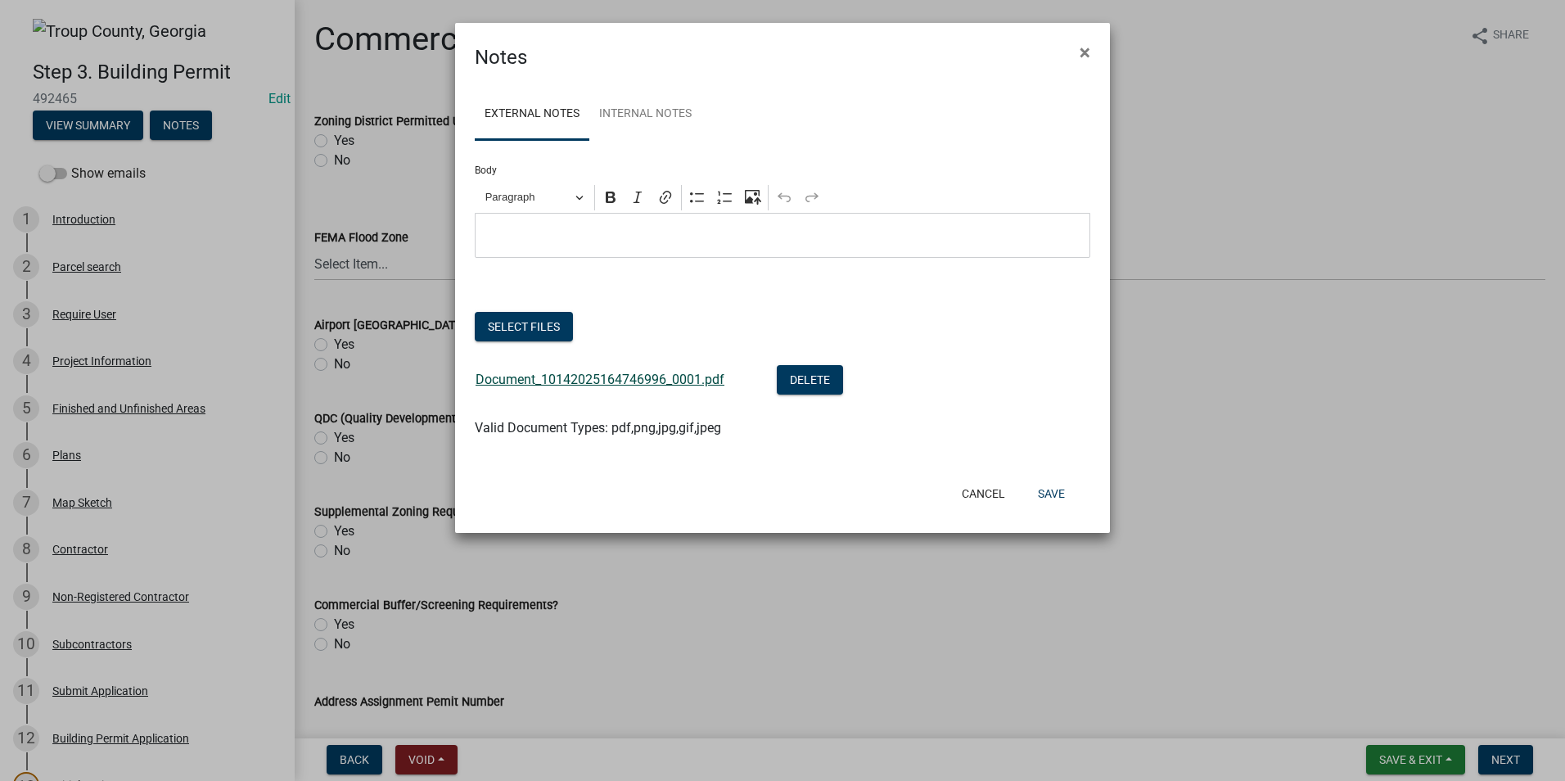
click at [595, 380] on link "Document_10142025164746996_0001.pdf" at bounding box center [600, 380] width 249 height 16
click at [1054, 499] on button "Save" at bounding box center [1051, 493] width 53 height 29
